Goal: Information Seeking & Learning: Learn about a topic

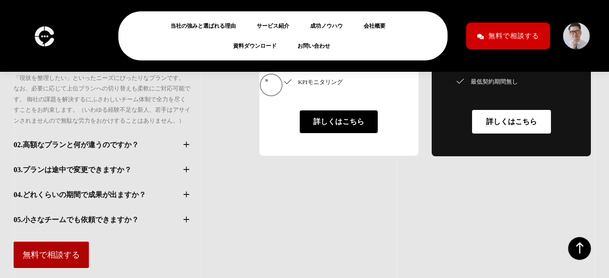
scroll to position [7953, 0]
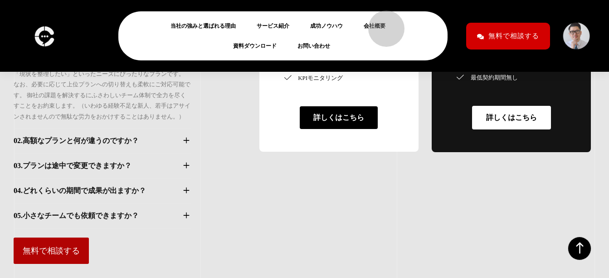
click at [379, 24] on link "会社概要" at bounding box center [378, 25] width 29 height 11
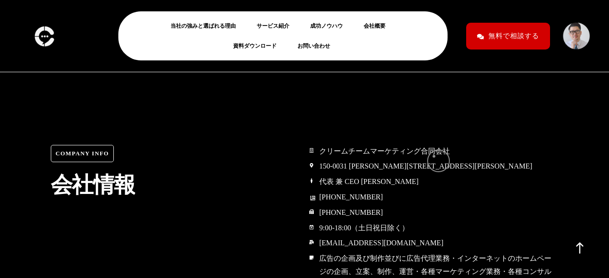
scroll to position [4246, 0]
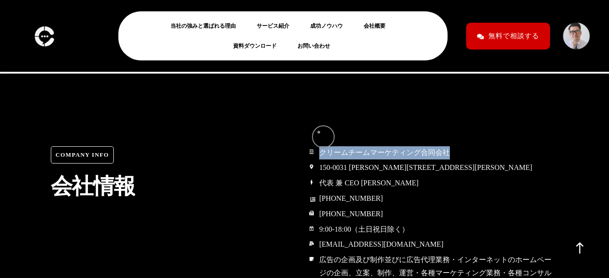
drag, startPoint x: 451, startPoint y: 132, endPoint x: 319, endPoint y: 132, distance: 132.0
click at [319, 146] on li "クリームチームマーケティング合同会社" at bounding box center [433, 153] width 249 height 14
copy span "クリームチームマーケティング合同会社"
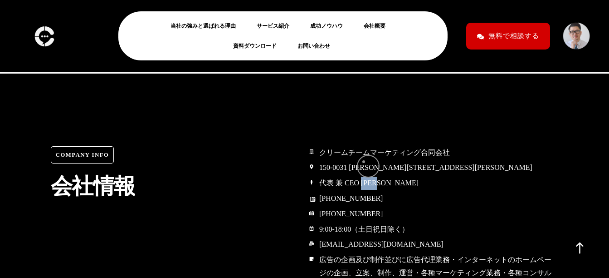
drag, startPoint x: 393, startPoint y: 165, endPoint x: 364, endPoint y: 161, distance: 29.2
click at [363, 176] on li "代表 兼 CEO 山口尚大" at bounding box center [433, 183] width 249 height 14
copy span "山口尚大"
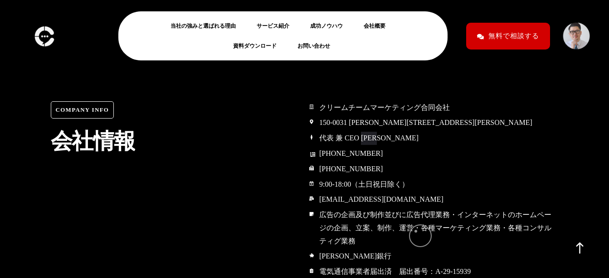
scroll to position [4292, 0]
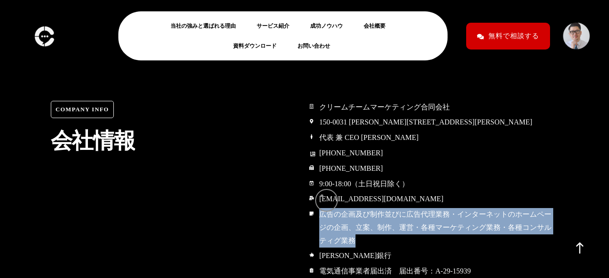
drag, startPoint x: 359, startPoint y: 219, endPoint x: 322, endPoint y: 195, distance: 43.8
click at [322, 208] on span "広告の企画及び制作並びに広告代理業務・インターネットのホームページの企画、立案、制作、運営・各種マーケティング業務・各種コンサルティグ業務" at bounding box center [438, 227] width 242 height 39
drag, startPoint x: 322, startPoint y: 195, endPoint x: 338, endPoint y: 195, distance: 16.3
copy span "広告の企画及び制作並びに広告代理業務・インターネットのホームページの企画、立案、制作、運営・各種マーケティング業務・各種コンサルティグ業務"
click at [266, 29] on link "サービス紹介" at bounding box center [277, 25] width 40 height 11
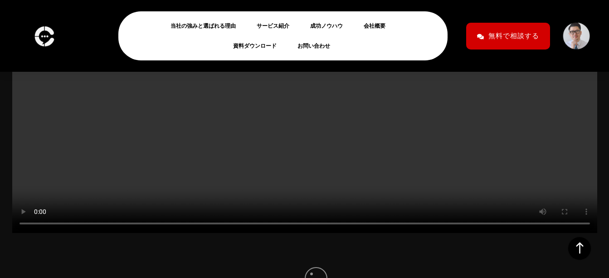
scroll to position [317, 0]
click at [315, 231] on video at bounding box center [304, 69] width 585 height 329
click at [219, 163] on video at bounding box center [304, 69] width 585 height 329
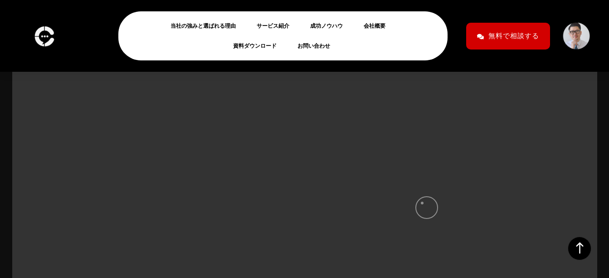
click at [429, 201] on video at bounding box center [304, 159] width 585 height 329
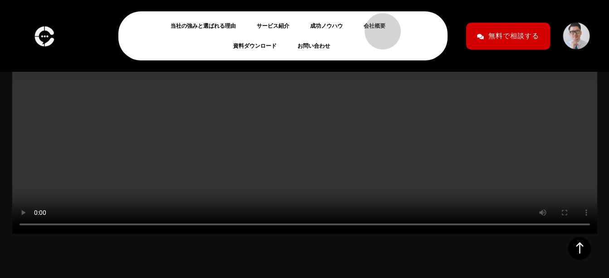
drag, startPoint x: 378, startPoint y: 27, endPoint x: 399, endPoint y: 42, distance: 25.3
click at [378, 27] on link "会社概要" at bounding box center [378, 25] width 29 height 11
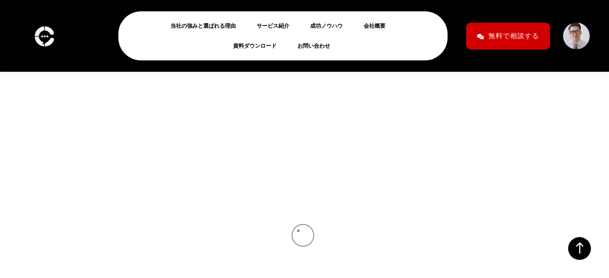
scroll to position [5122, 0]
click at [46, 39] on img at bounding box center [44, 36] width 25 height 27
